Goal: Information Seeking & Learning: Find contact information

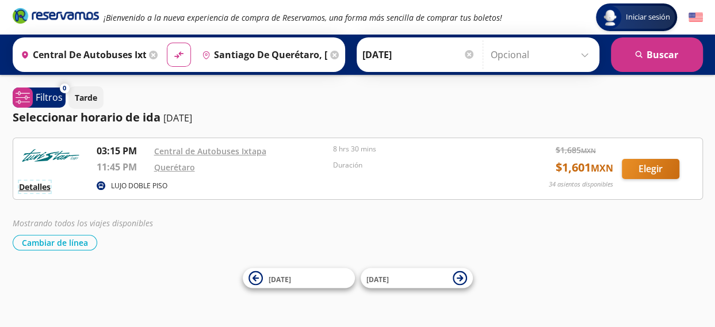
click at [28, 185] on button "Detalles" at bounding box center [35, 187] width 32 height 12
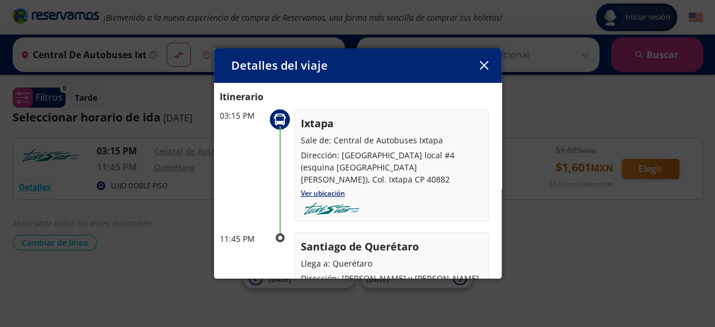
scroll to position [41, 0]
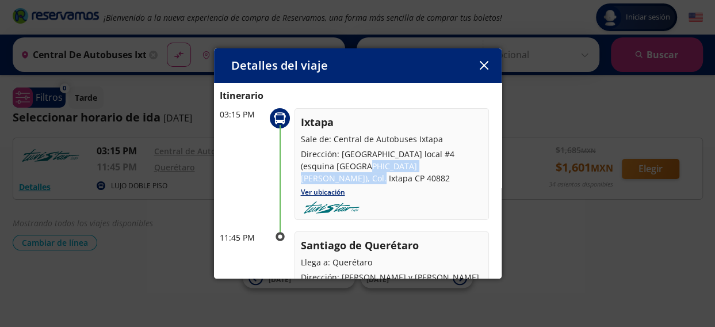
drag, startPoint x: 433, startPoint y: 165, endPoint x: 323, endPoint y: 162, distance: 109.9
click at [323, 162] on p "Dirección: [GEOGRAPHIC_DATA] local #4 (esquina [GEOGRAPHIC_DATA][PERSON_NAME]),…" at bounding box center [392, 166] width 182 height 36
click at [316, 187] on link "Ver ubicación" at bounding box center [323, 192] width 44 height 10
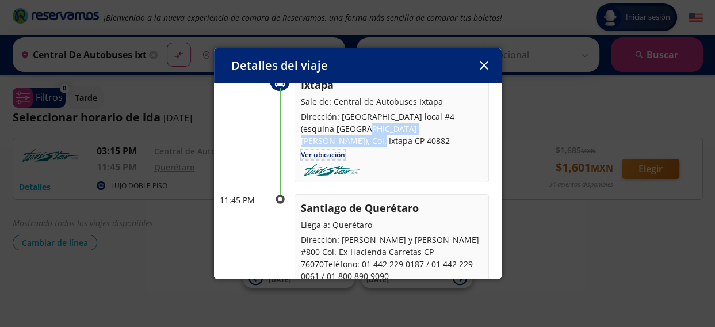
scroll to position [99, 0]
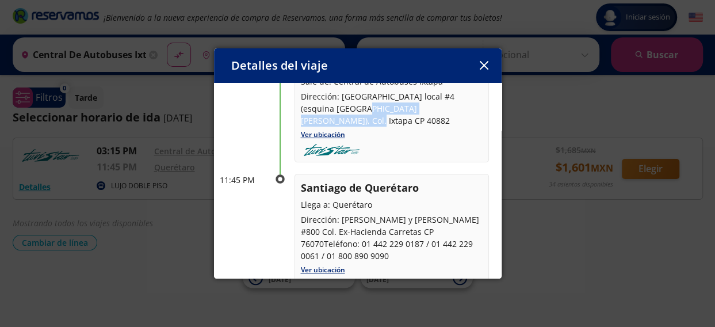
click at [483, 63] on icon "button" at bounding box center [484, 65] width 9 height 9
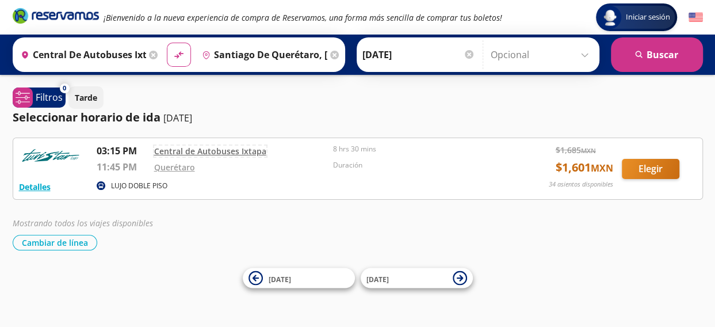
click at [198, 151] on link "Central de Autobuses Ixtapa" at bounding box center [210, 151] width 112 height 11
